Goal: Task Accomplishment & Management: Use online tool/utility

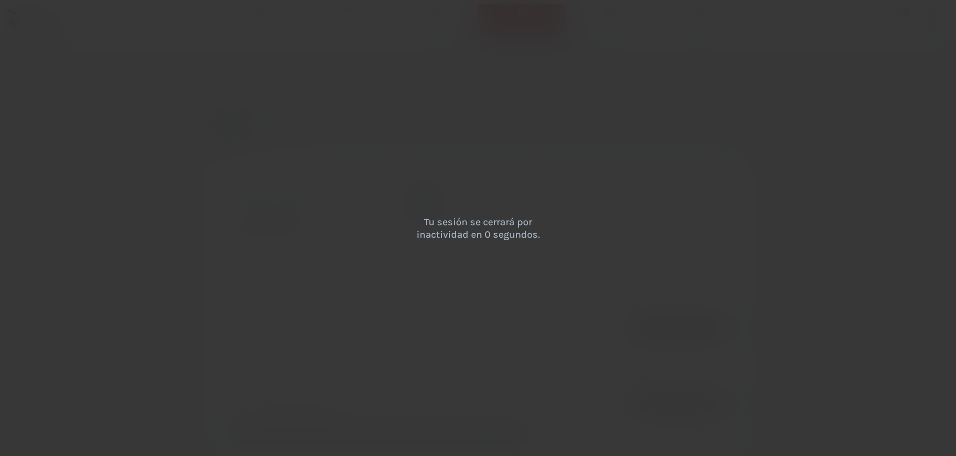
scroll to position [161, 0]
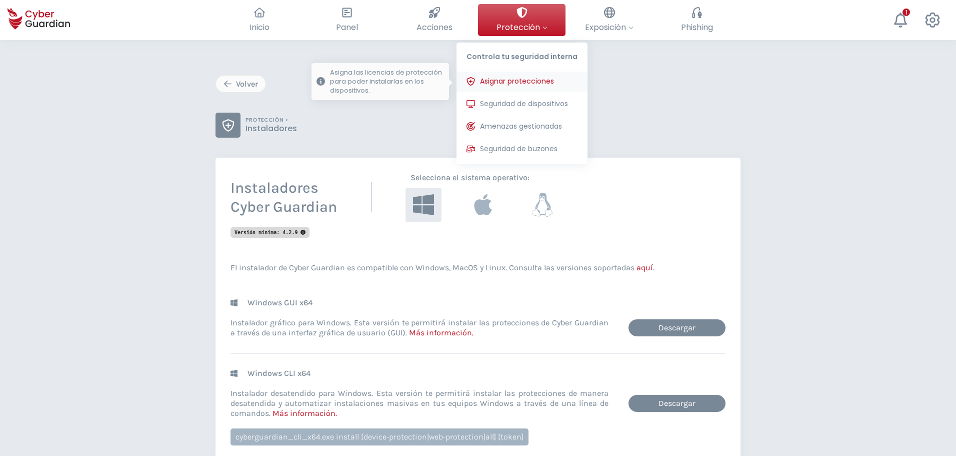
click at [522, 81] on span "Asignar protecciones" at bounding box center [517, 81] width 74 height 11
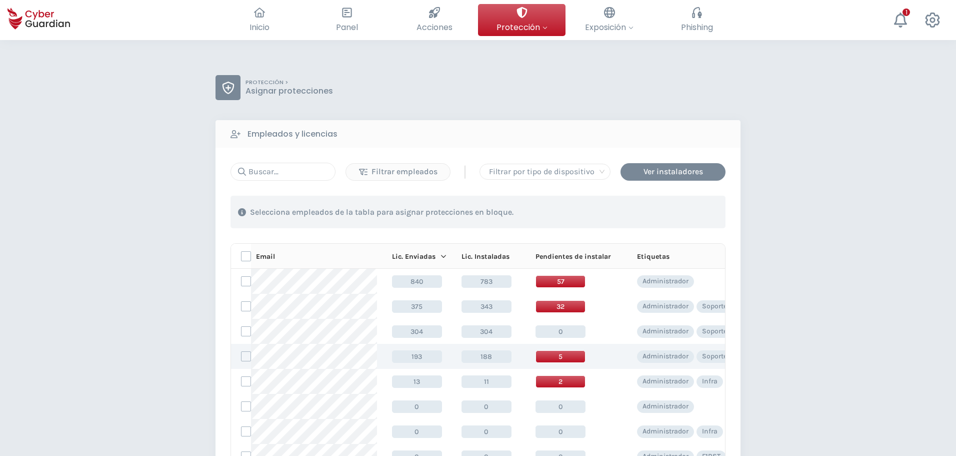
click at [555, 358] on span "5" at bounding box center [561, 356] width 50 height 13
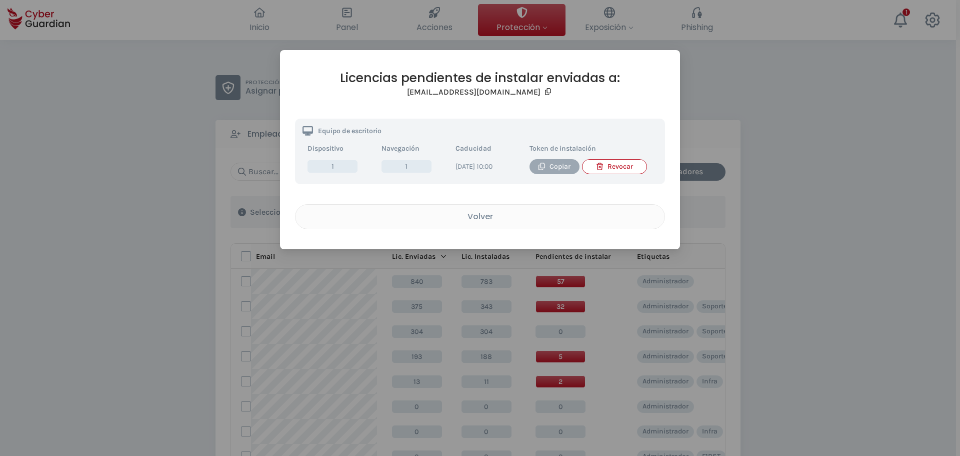
click at [552, 168] on div "Copiar" at bounding box center [554, 166] width 35 height 11
click at [498, 220] on div "Volver" at bounding box center [480, 216] width 354 height 13
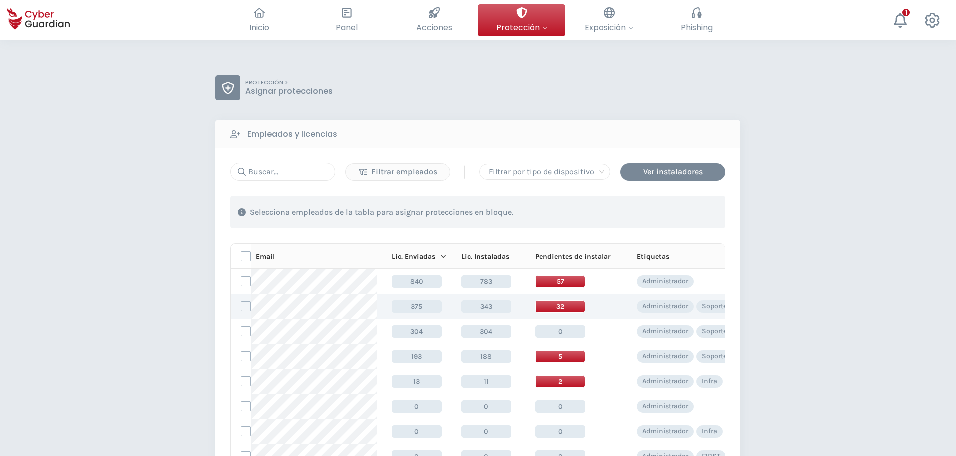
click at [555, 305] on span "32" at bounding box center [561, 306] width 50 height 13
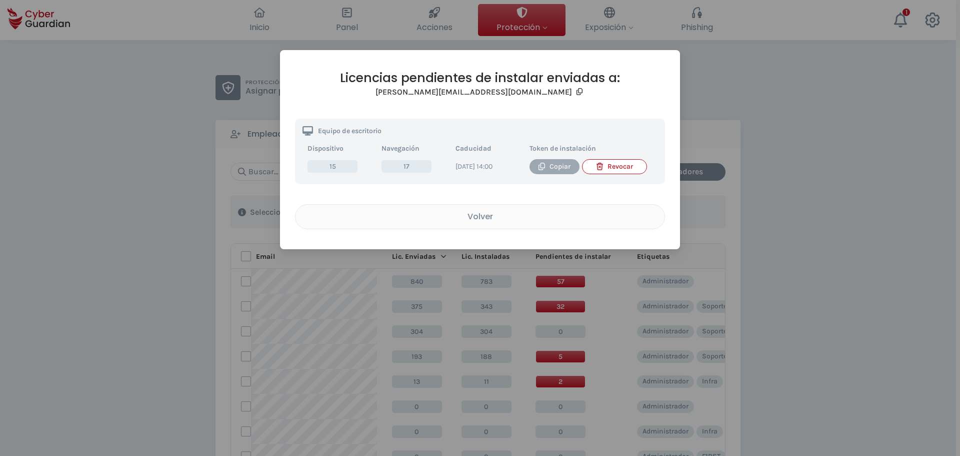
click at [556, 165] on div "Copiar" at bounding box center [554, 166] width 35 height 11
click at [522, 221] on div "Volver" at bounding box center [480, 216] width 354 height 13
